Goal: Register for event/course

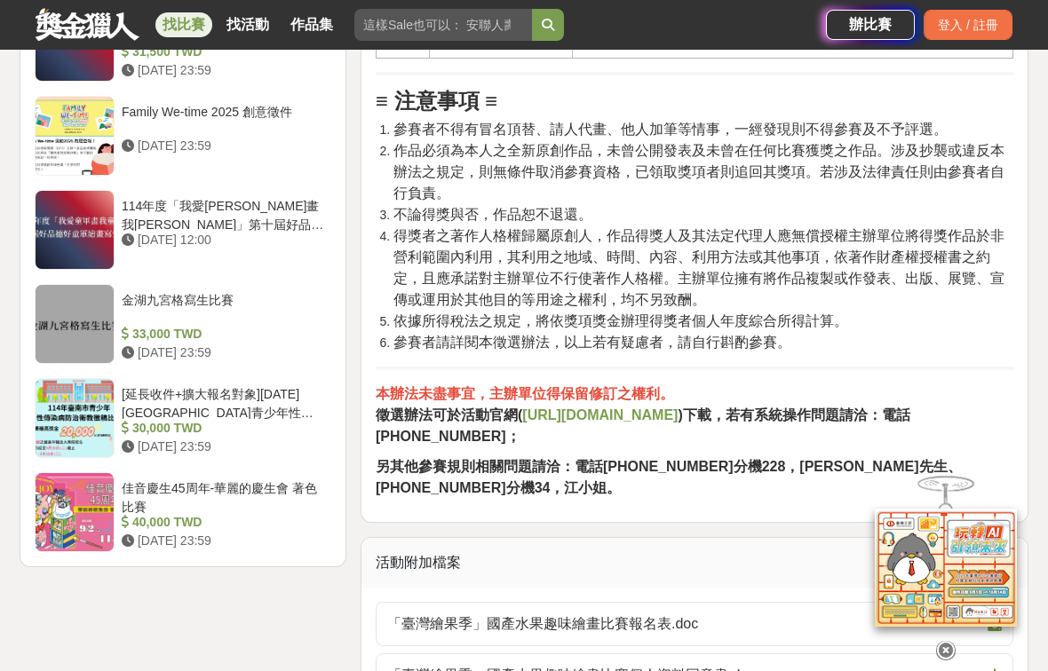
scroll to position [2818, 0]
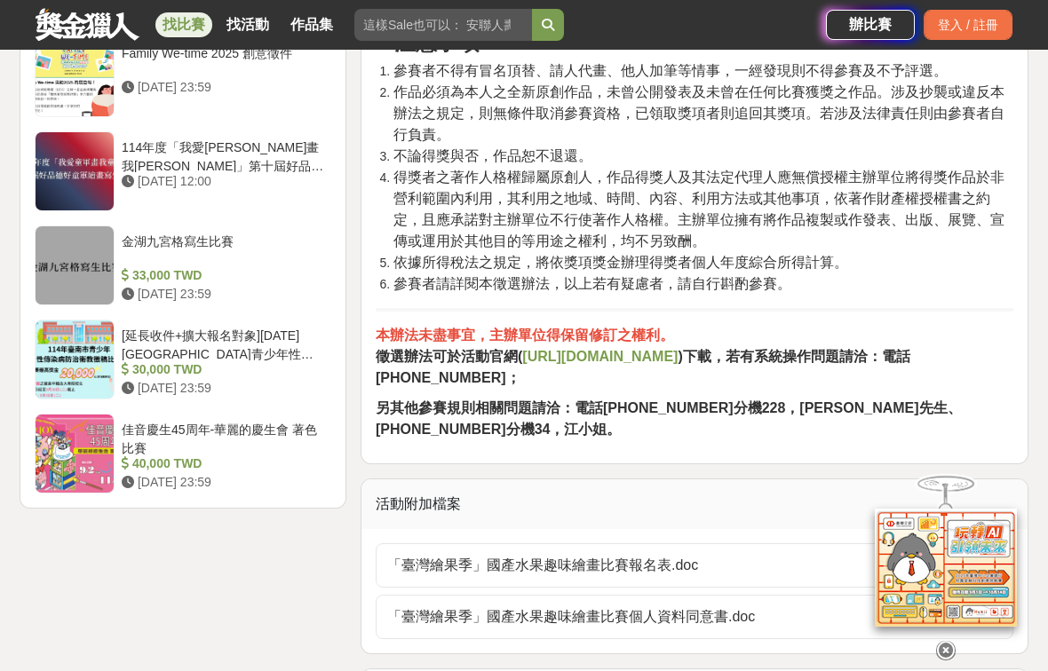
click at [650, 364] on strong "https://ppt.cc/fEzkSx" at bounding box center [599, 356] width 155 height 15
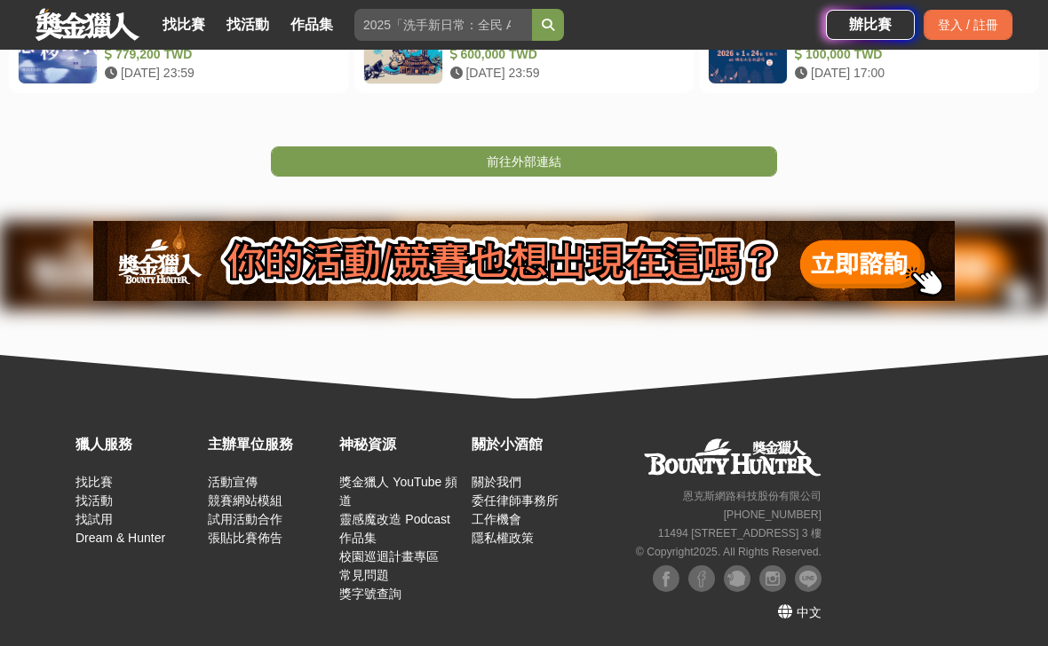
scroll to position [223, 0]
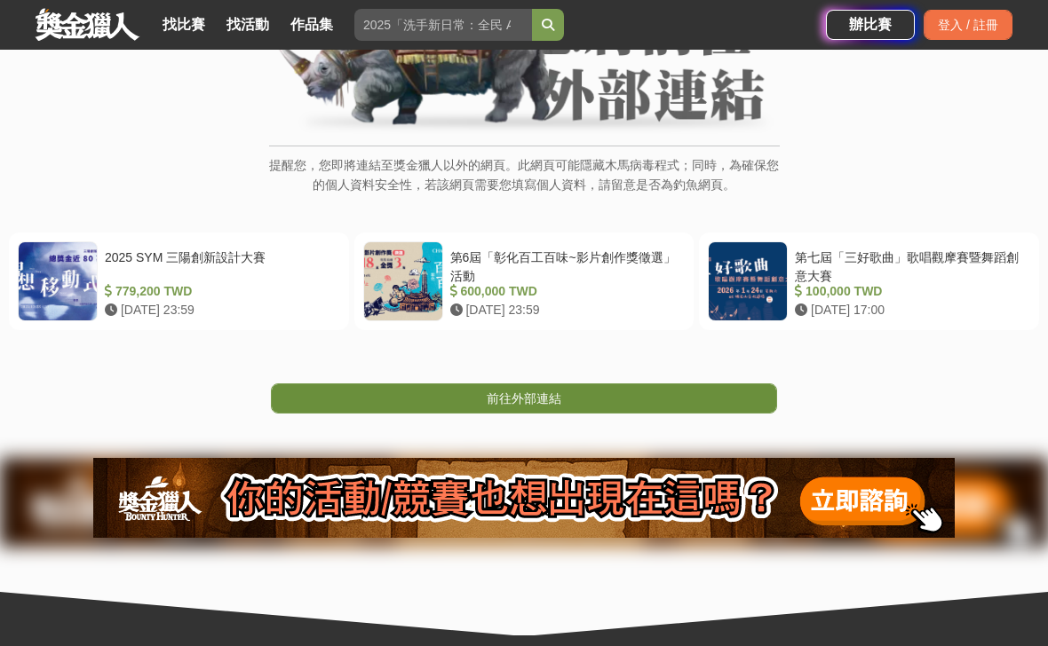
click at [572, 398] on link "前往外部連結" at bounding box center [524, 399] width 506 height 30
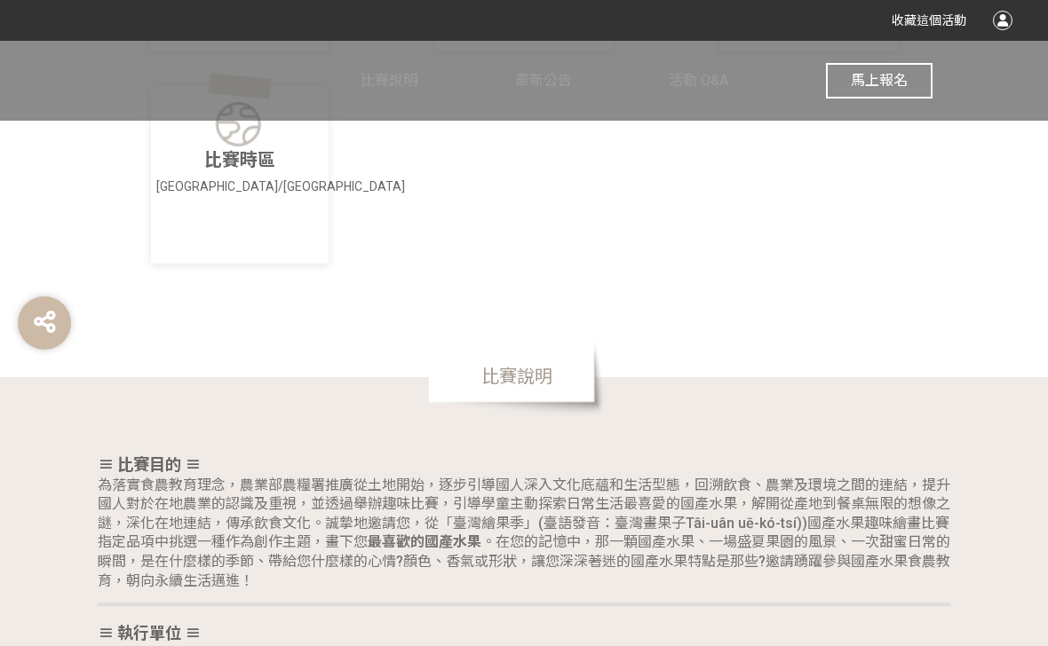
scroll to position [796, 0]
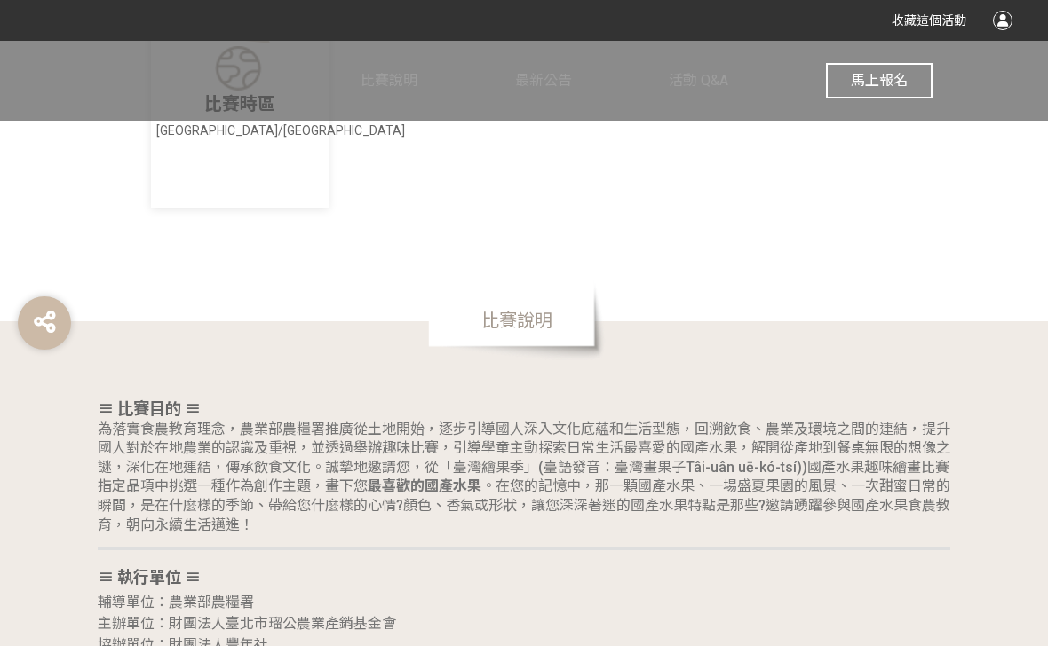
click at [879, 75] on span "馬上報名" at bounding box center [879, 80] width 57 height 17
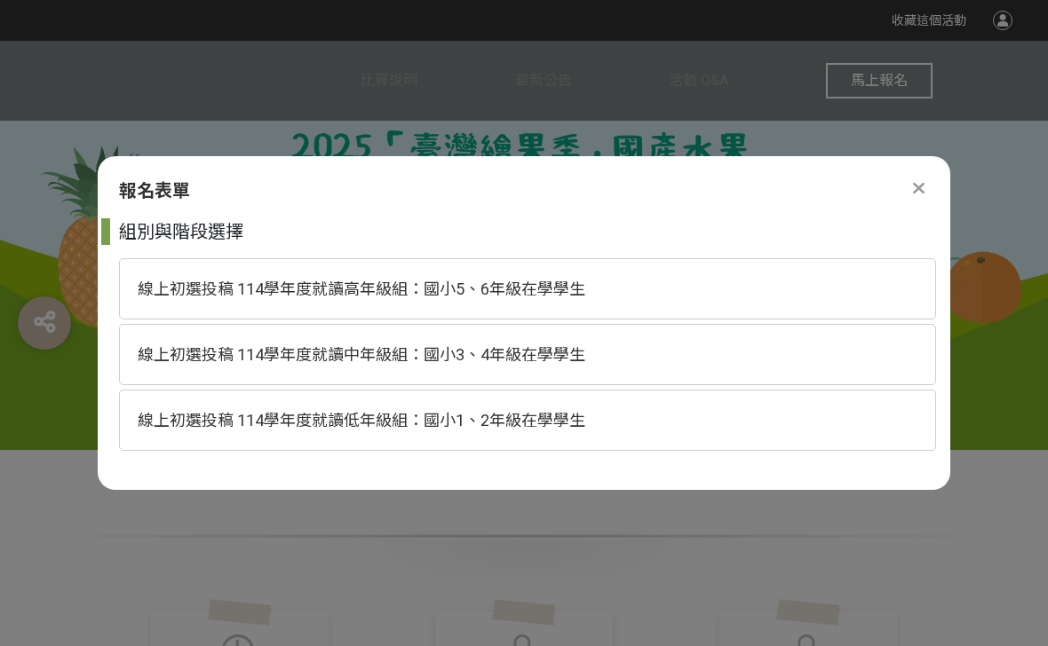
scroll to position [0, 0]
click at [923, 189] on icon at bounding box center [919, 188] width 12 height 18
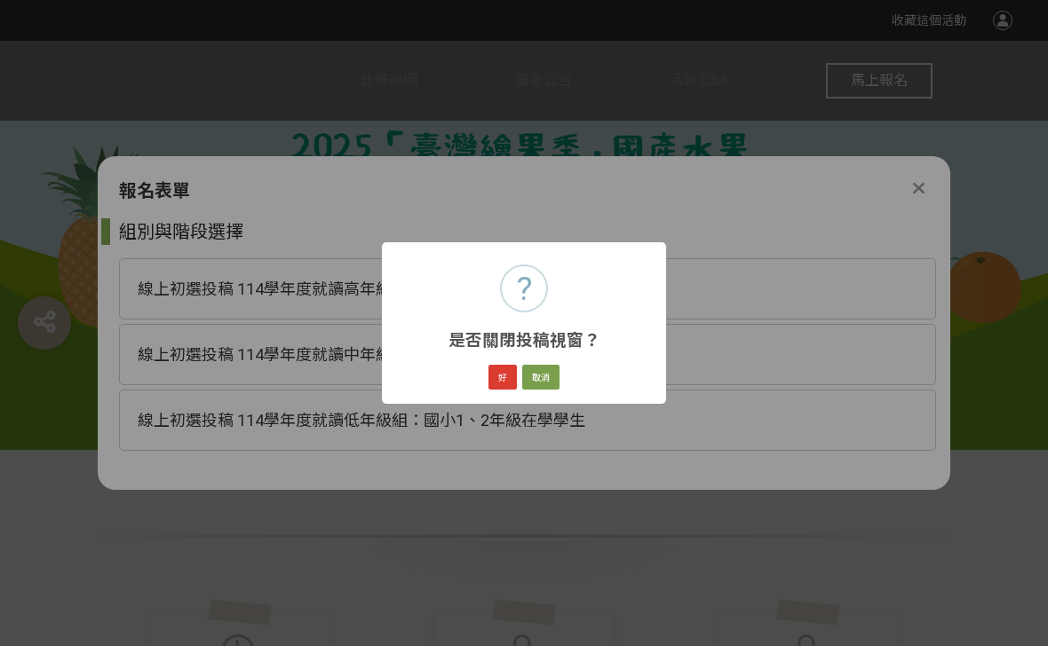
click at [511, 381] on button "好" at bounding box center [502, 377] width 28 height 25
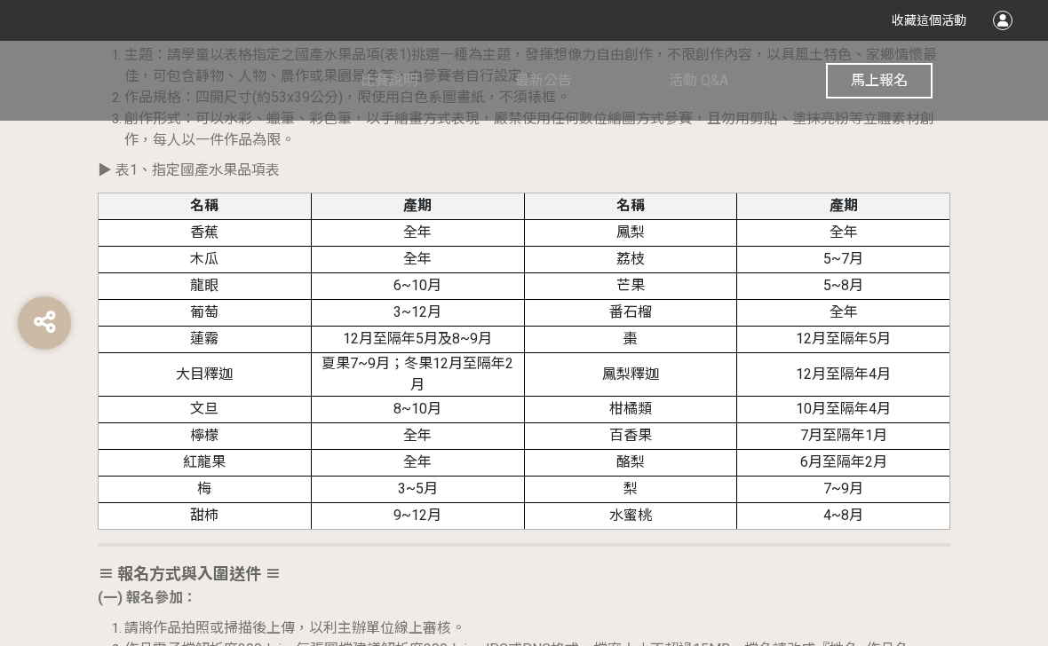
scroll to position [1682, 0]
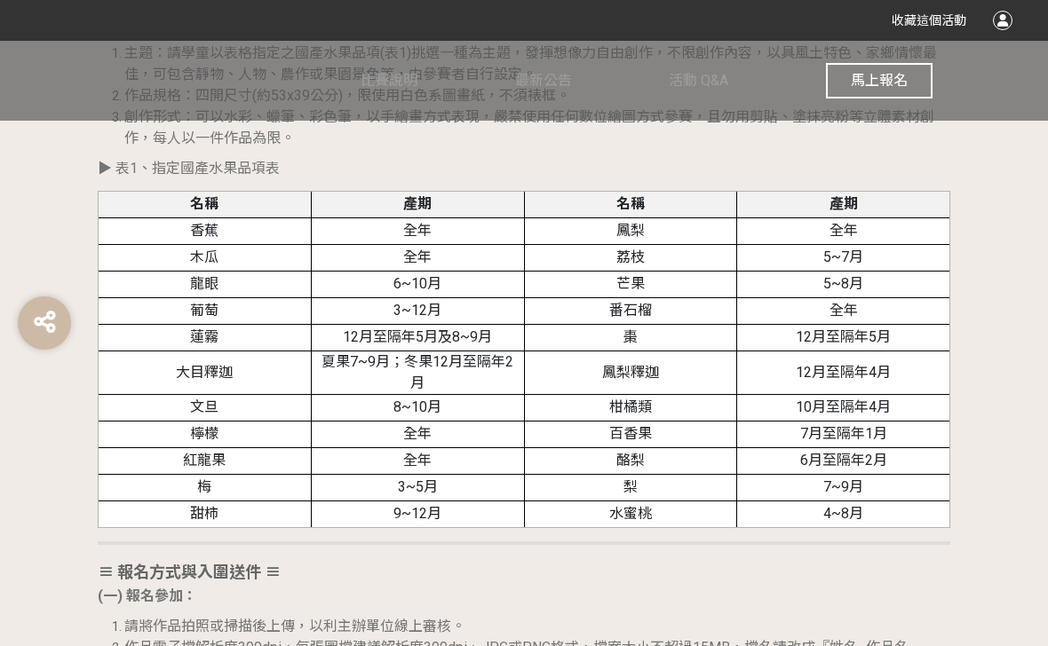
click at [917, 79] on button "馬上報名" at bounding box center [879, 81] width 107 height 36
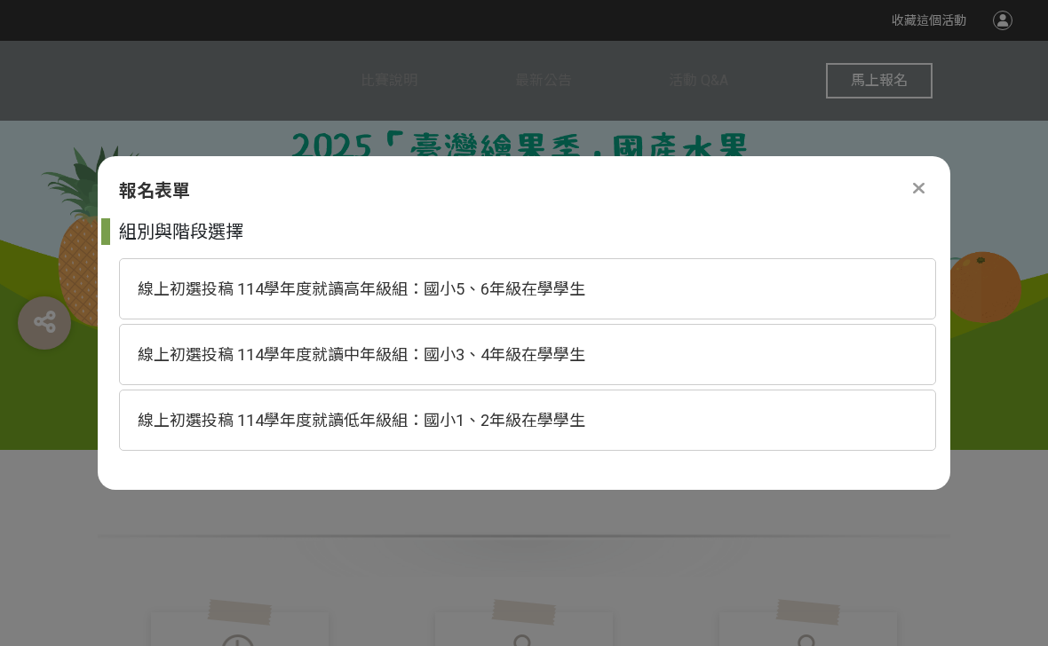
scroll to position [0, 0]
click at [417, 278] on div "線上初選投稿 114學年度就讀高年級組：國小5、6年級在學學生" at bounding box center [527, 288] width 817 height 61
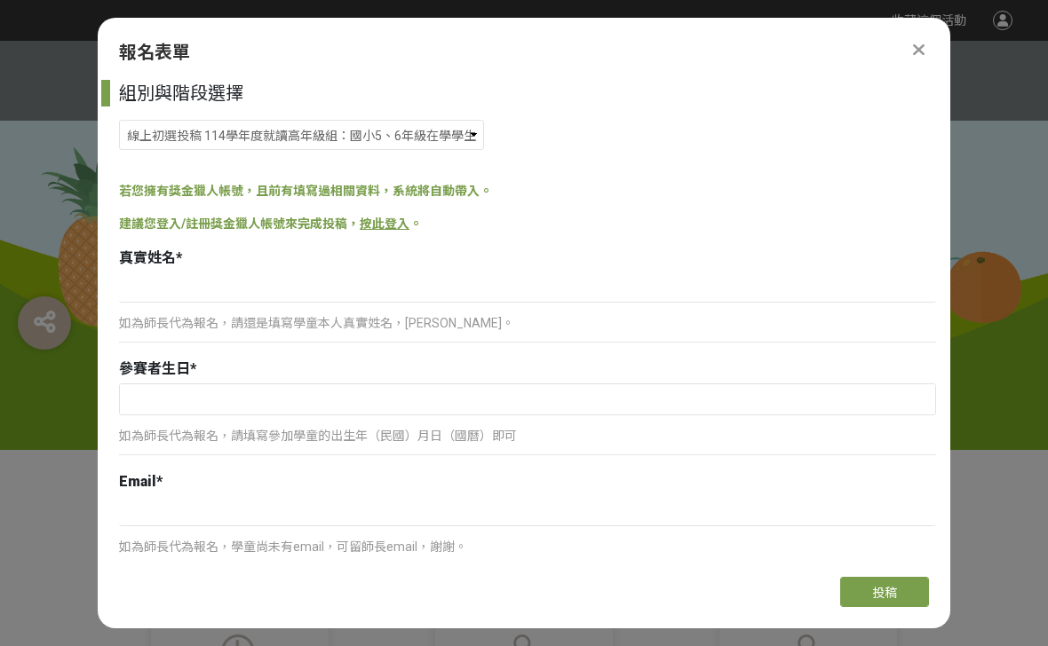
click at [383, 226] on link "按此登入" at bounding box center [385, 224] width 50 height 14
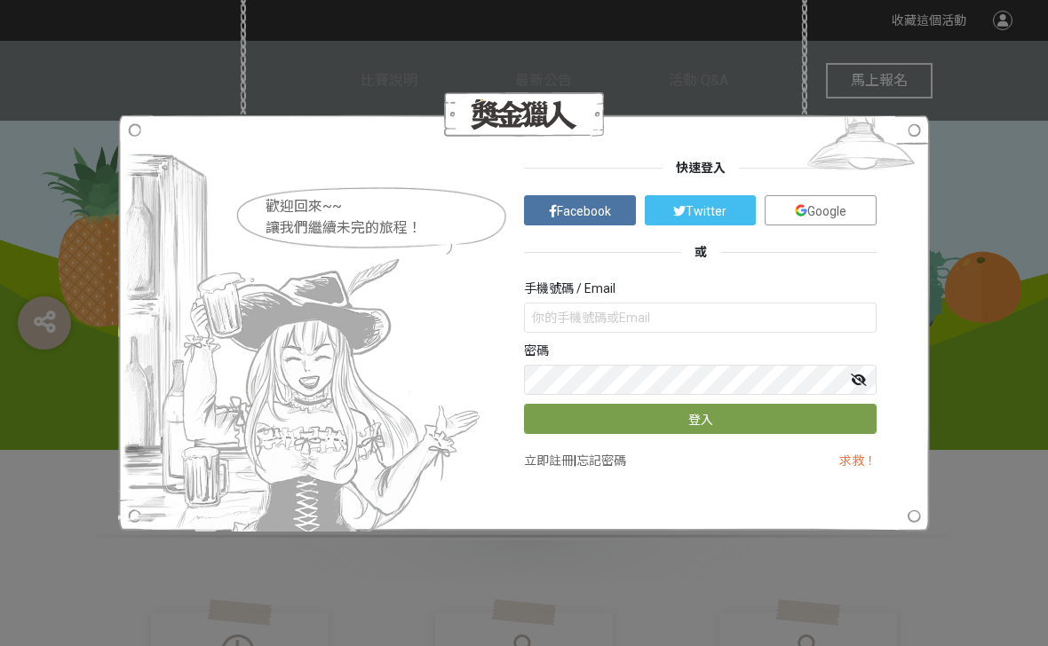
click at [833, 210] on span "Google" at bounding box center [826, 211] width 39 height 14
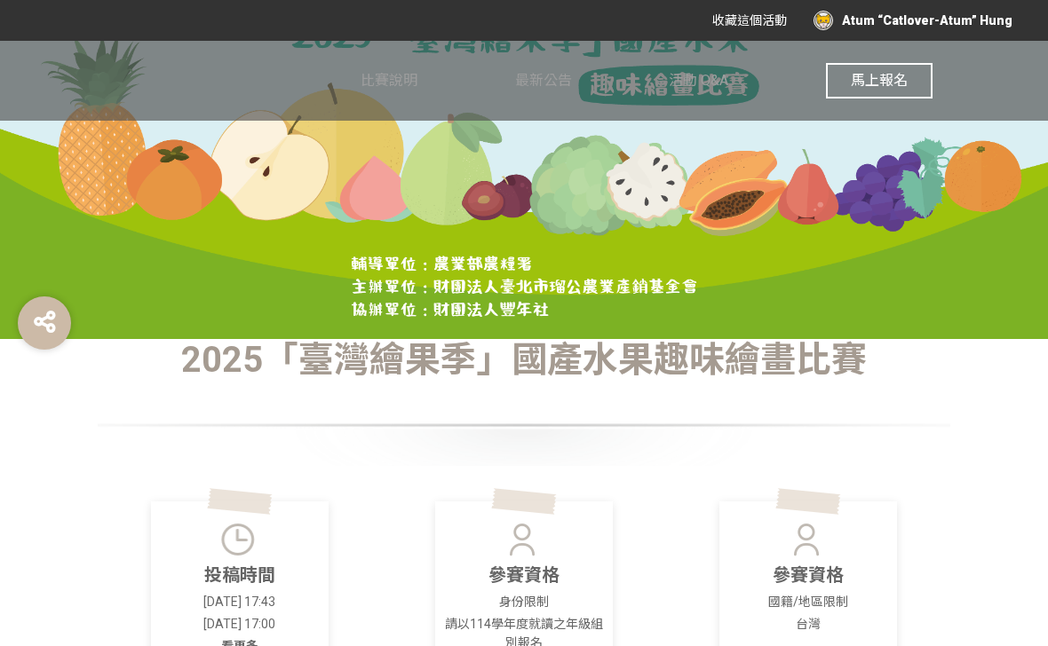
scroll to position [82, 0]
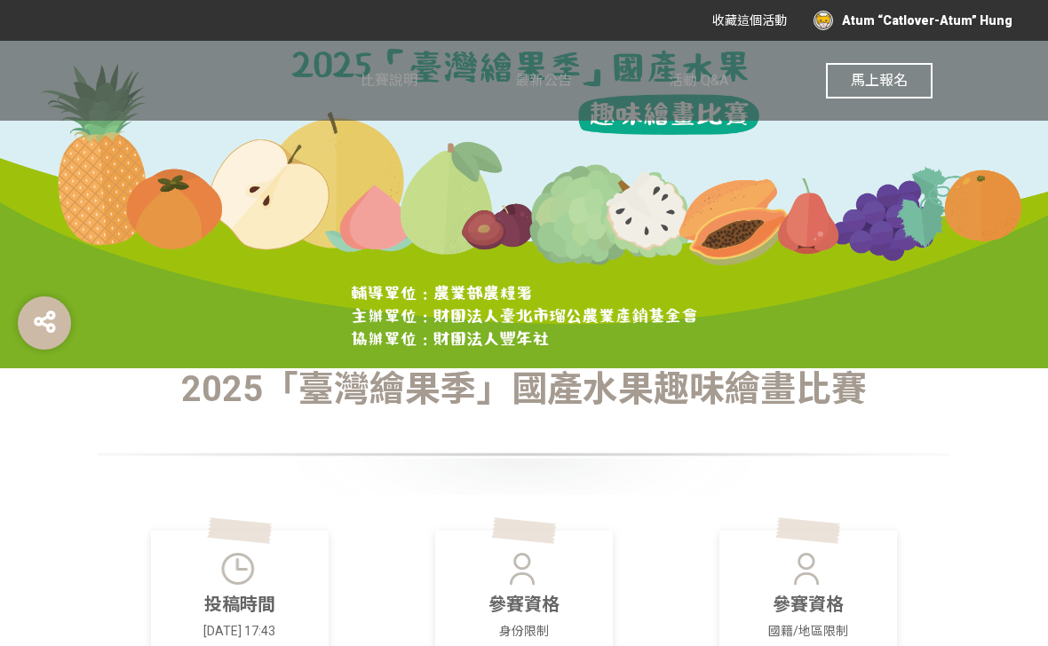
click at [901, 24] on div "Atum “Catlover-Atum” Hung" at bounding box center [912, 21] width 199 height 20
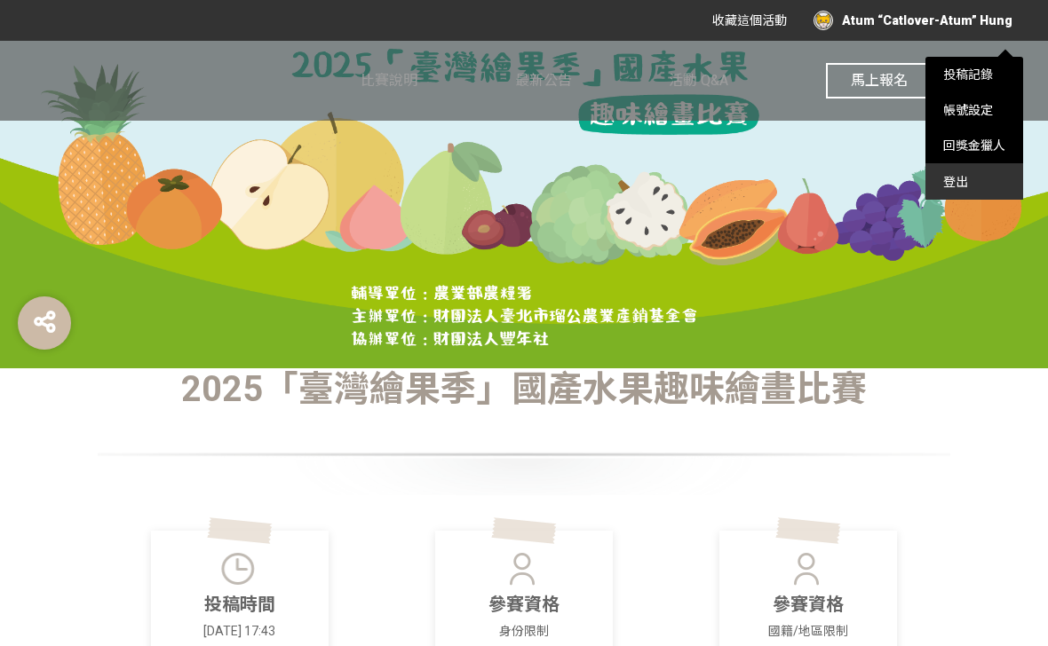
click at [969, 183] on div "登出" at bounding box center [974, 182] width 98 height 36
